Goal: Task Accomplishment & Management: Manage account settings

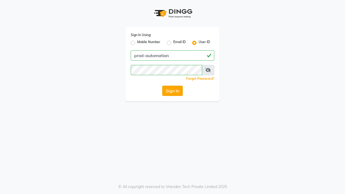
click at [173, 91] on button "Sign In" at bounding box center [172, 91] width 20 height 10
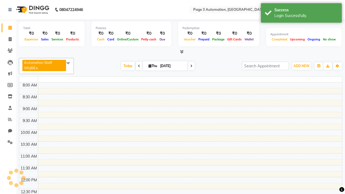
select select "en"
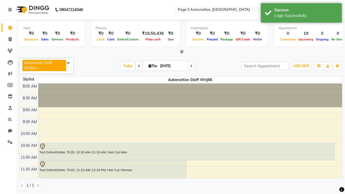
click at [11, 10] on icon at bounding box center [9, 10] width 3 height 4
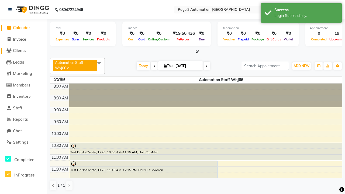
click at [23, 51] on span "Clients" at bounding box center [19, 50] width 13 height 5
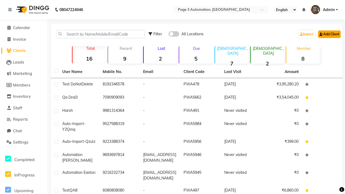
click at [329, 34] on link "Add Client" at bounding box center [329, 34] width 23 height 8
select select "22"
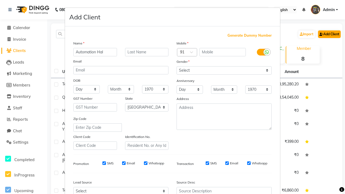
type input "Automation Hal"
type input "9277766878"
type input "[EMAIL_ADDRESS][DOMAIN_NAME]"
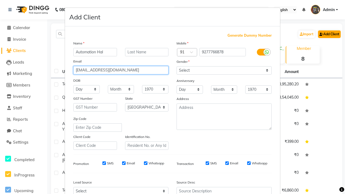
select select "[DEMOGRAPHIC_DATA]"
type input "[EMAIL_ADDRESS][DOMAIN_NAME]"
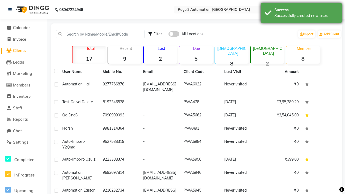
click at [301, 14] on div "Successfully created new user." at bounding box center [306, 16] width 63 height 6
type input "Automation Hal"
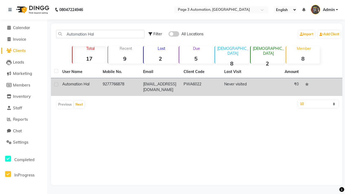
click at [197, 87] on td "PWA6022" at bounding box center [200, 87] width 40 height 18
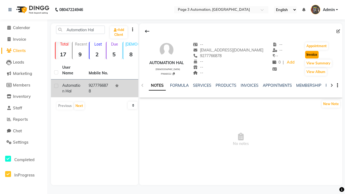
click at [310, 55] on button "Invoice" at bounding box center [311, 55] width 13 height 8
select select "2774"
select select "service"
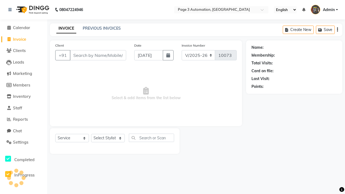
type input "9277766878"
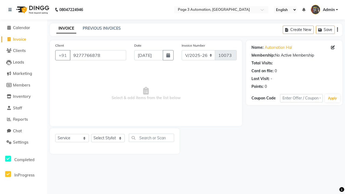
select select "71572"
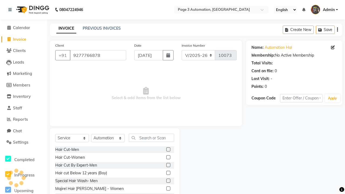
click at [168, 173] on label at bounding box center [168, 173] width 4 height 4
click at [168, 173] on input "checkbox" at bounding box center [168, 174] width 4 height 4
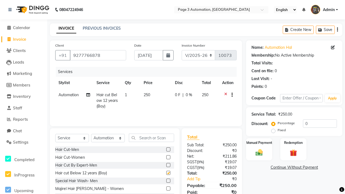
checkbox input "false"
click at [294, 167] on link "Continue Without Payment" at bounding box center [294, 168] width 94 height 6
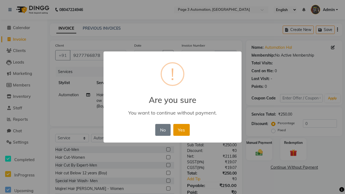
click at [181, 130] on button "Yes" at bounding box center [181, 130] width 16 height 12
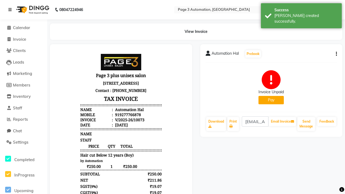
click at [301, 14] on div "[PERSON_NAME] created successfully." at bounding box center [306, 18] width 63 height 11
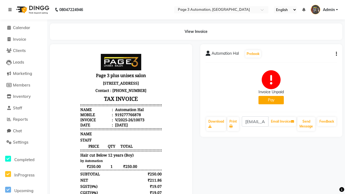
click at [11, 10] on icon at bounding box center [9, 10] width 3 height 4
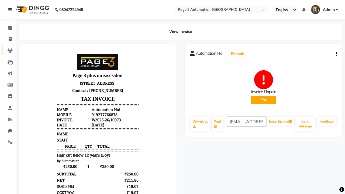
click at [8, 51] on icon at bounding box center [10, 51] width 5 height 4
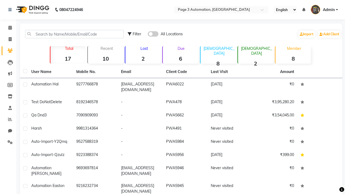
click at [181, 59] on strong "6" at bounding box center [180, 58] width 35 height 7
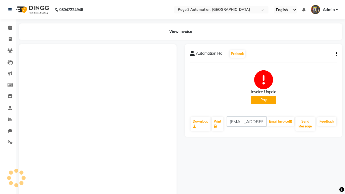
click at [335, 54] on button "button" at bounding box center [335, 54] width 3 height 6
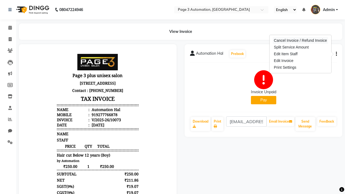
click at [300, 40] on div "Cancel Invoice / Refund Invoice" at bounding box center [300, 40] width 55 height 7
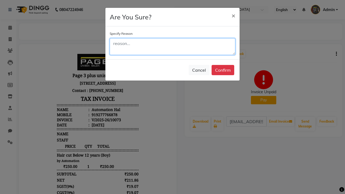
click at [173, 47] on textarea at bounding box center [173, 46] width 126 height 17
type textarea "Testing"
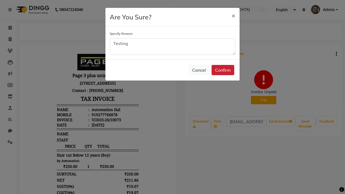
click at [223, 70] on button "Confirm" at bounding box center [223, 70] width 23 height 10
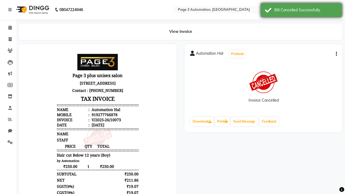
click at [301, 11] on div "Bill Cancelled Successfully." at bounding box center [306, 10] width 63 height 6
click at [11, 10] on icon at bounding box center [9, 10] width 3 height 4
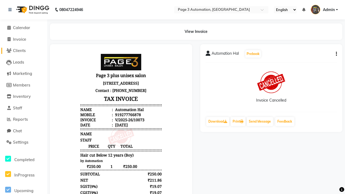
click at [23, 51] on span "Clients" at bounding box center [19, 50] width 13 height 5
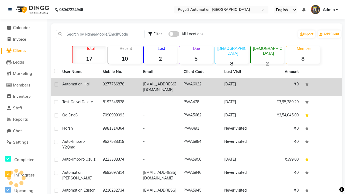
click at [56, 84] on label at bounding box center [56, 85] width 4 height 4
click at [56, 84] on input "checkbox" at bounding box center [56, 85] width 4 height 4
checkbox input "true"
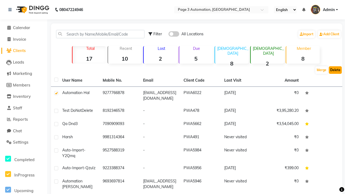
click at [335, 70] on button "Delete" at bounding box center [335, 70] width 13 height 8
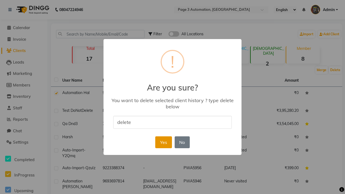
type input "delete"
click at [163, 142] on button "Yes" at bounding box center [163, 142] width 16 height 12
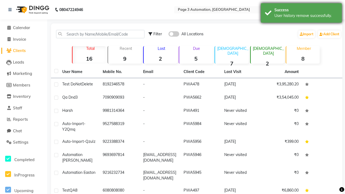
click at [301, 14] on div "User history remove successfully." at bounding box center [306, 16] width 63 height 6
click at [324, 10] on span "Admin" at bounding box center [329, 10] width 12 height 6
click at [0, 0] on link "Sign out" at bounding box center [0, 0] width 0 height 0
